Goal: Register for event/course

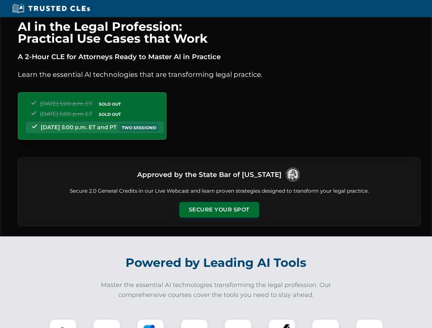
click at [219, 210] on button "Secure Your Spot" at bounding box center [219, 210] width 80 height 16
click at [63, 324] on img at bounding box center [63, 333] width 20 height 20
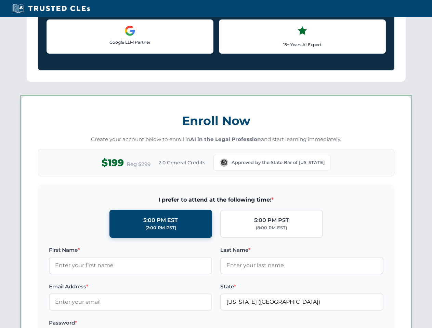
click at [194, 324] on label "Password *" at bounding box center [130, 323] width 163 height 8
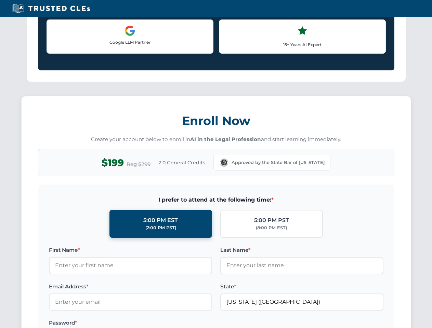
scroll to position [671, 0]
